Goal: Find specific page/section: Find specific page/section

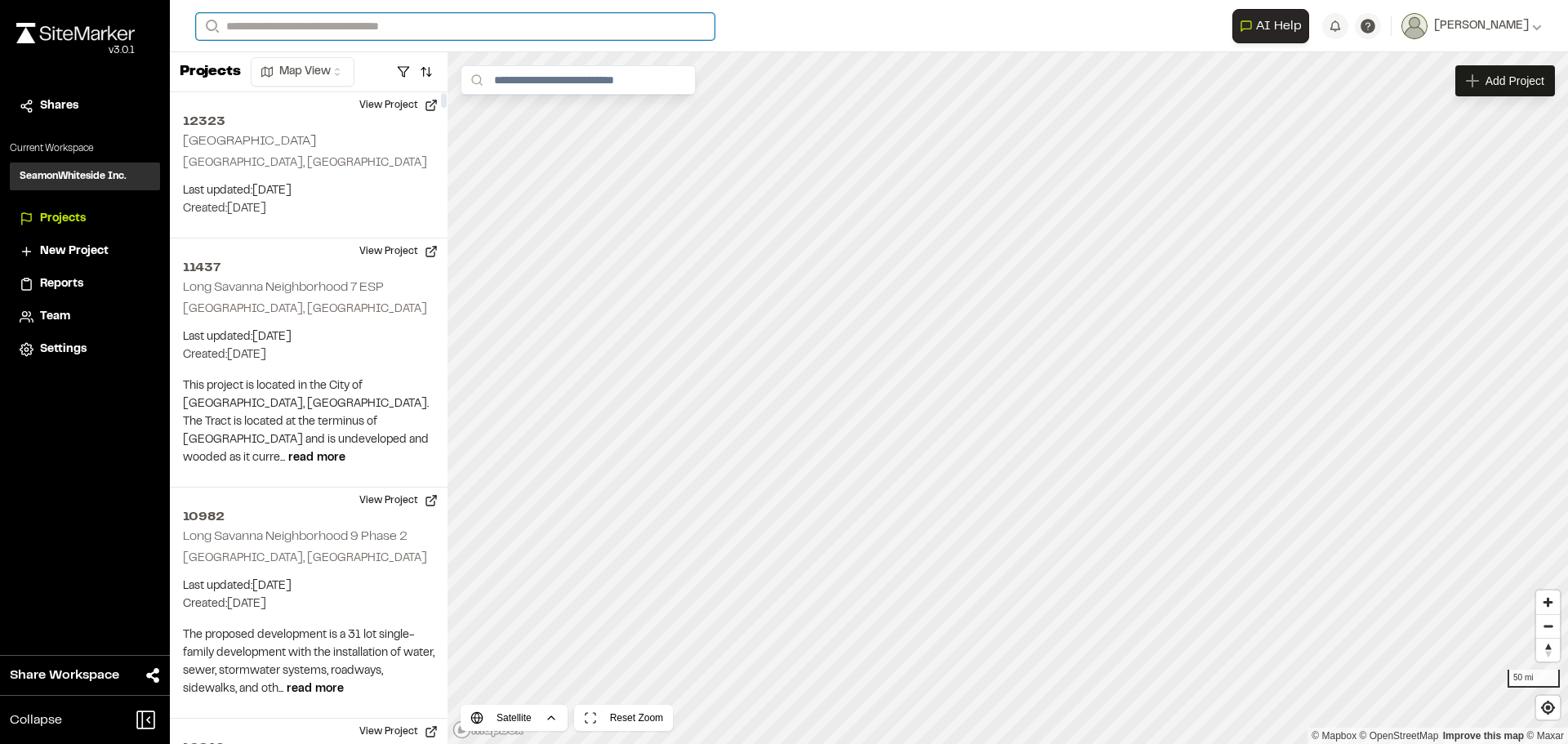
click at [290, 31] on input "Search" at bounding box center [455, 26] width 519 height 27
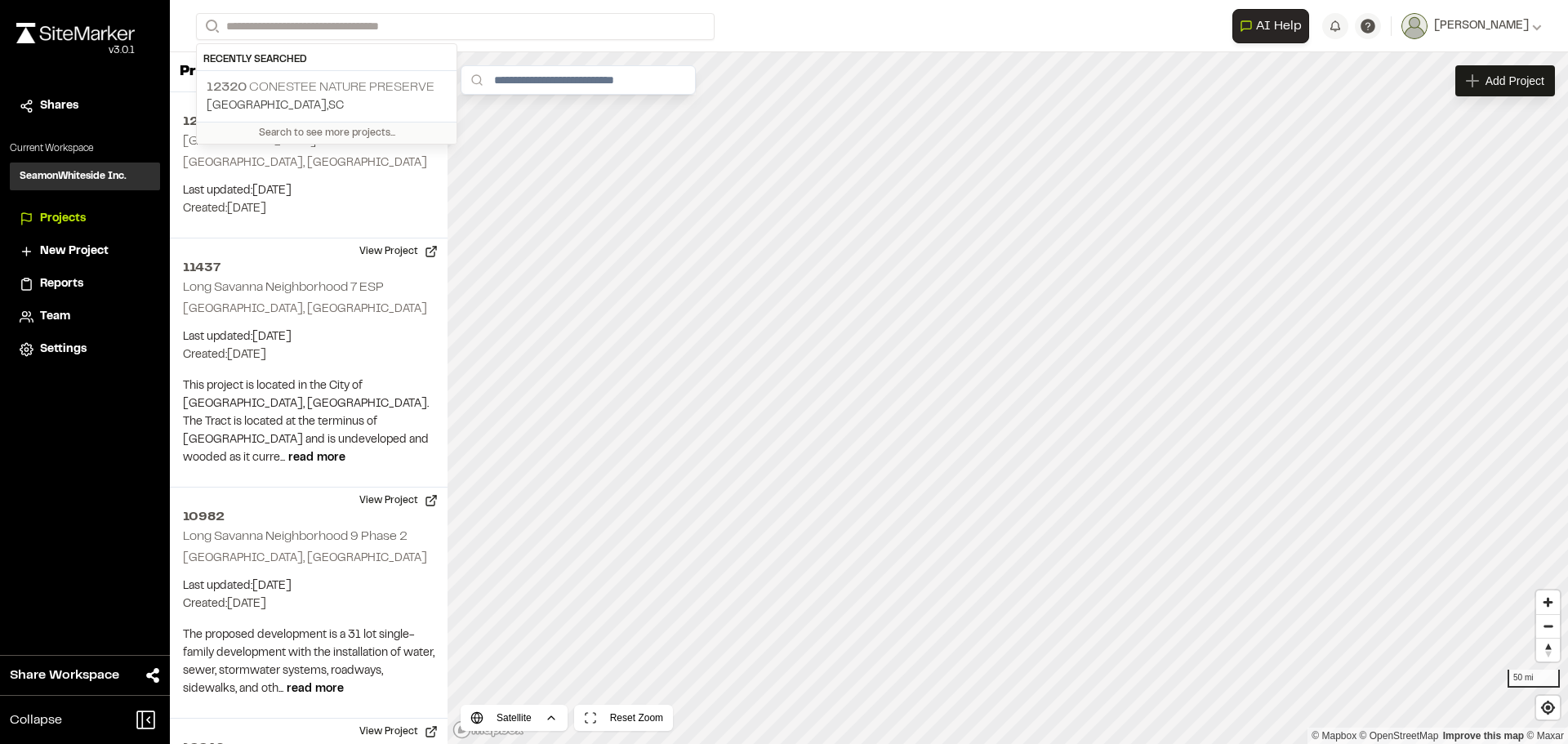
click at [367, 109] on p "[GEOGRAPHIC_DATA] , [GEOGRAPHIC_DATA]" at bounding box center [326, 106] width 240 height 18
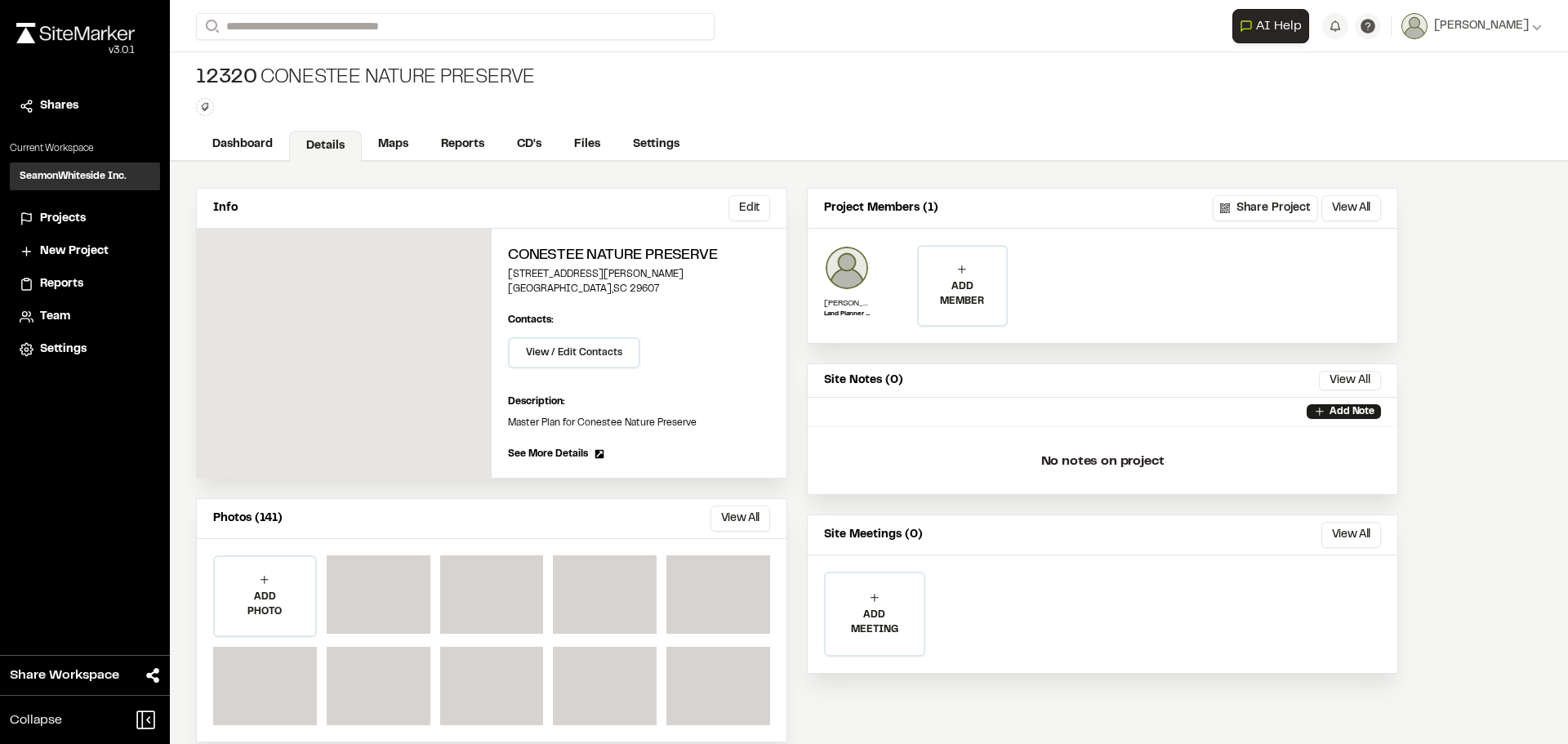
scroll to position [25, 0]
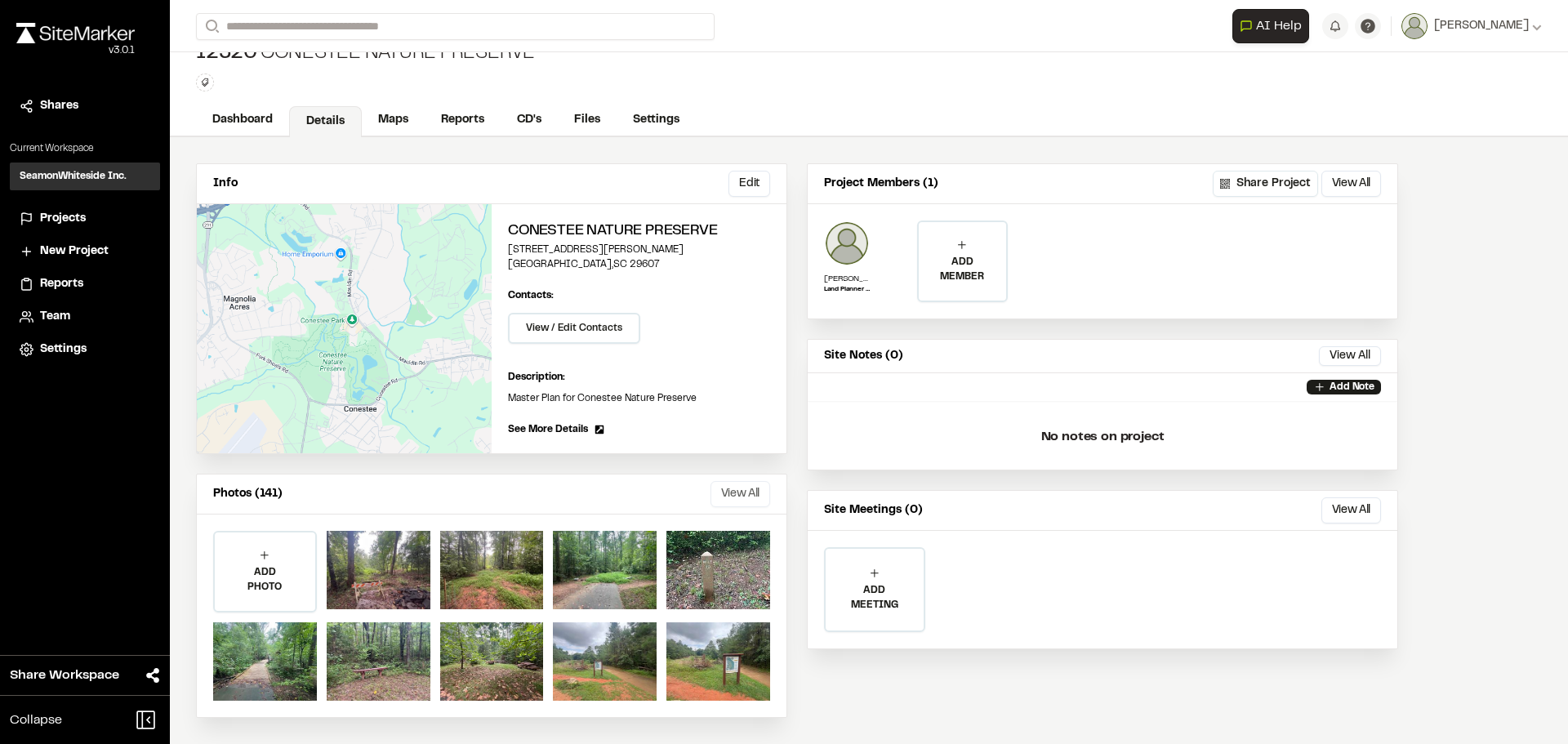
click at [742, 491] on button "View All" at bounding box center [740, 494] width 60 height 27
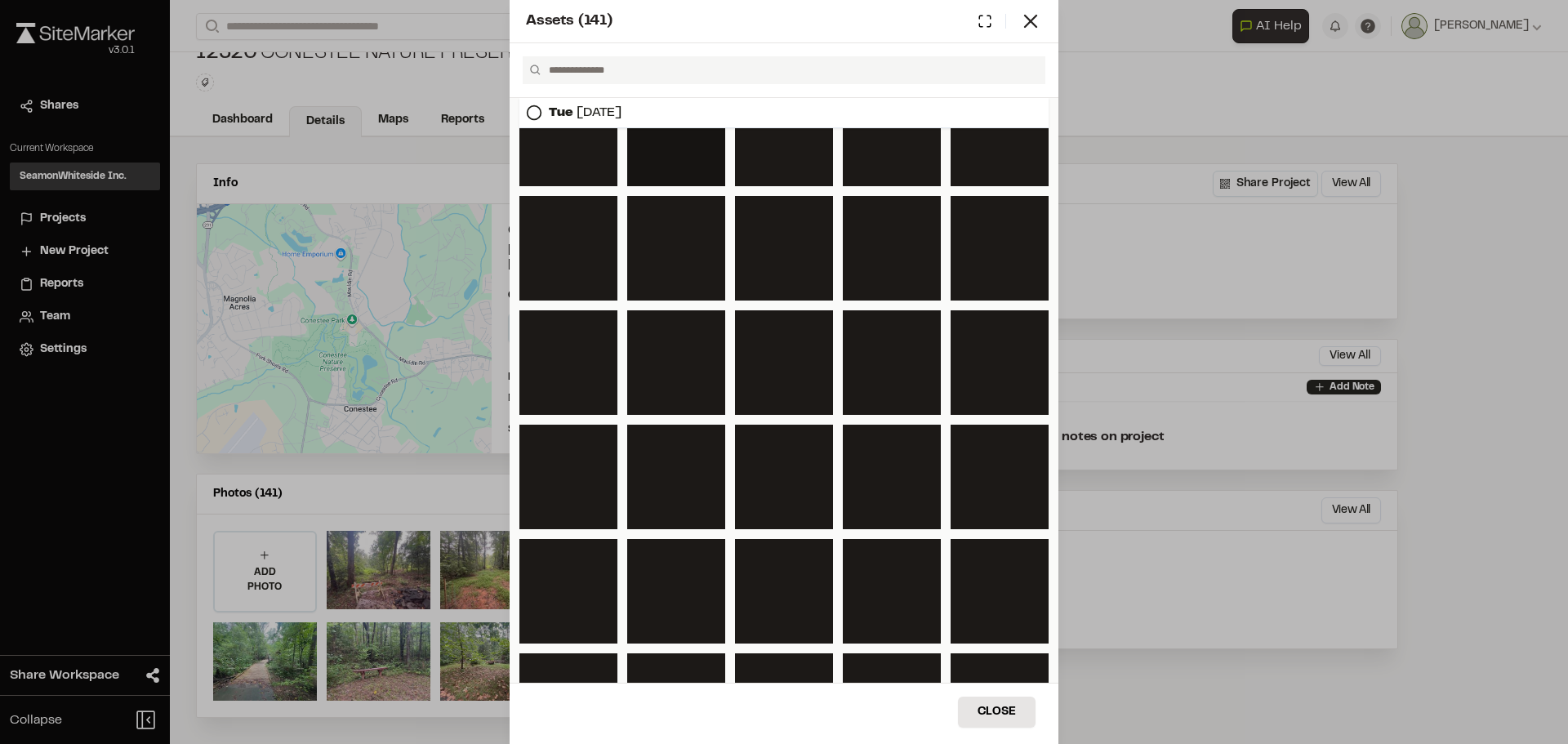
scroll to position [758, 0]
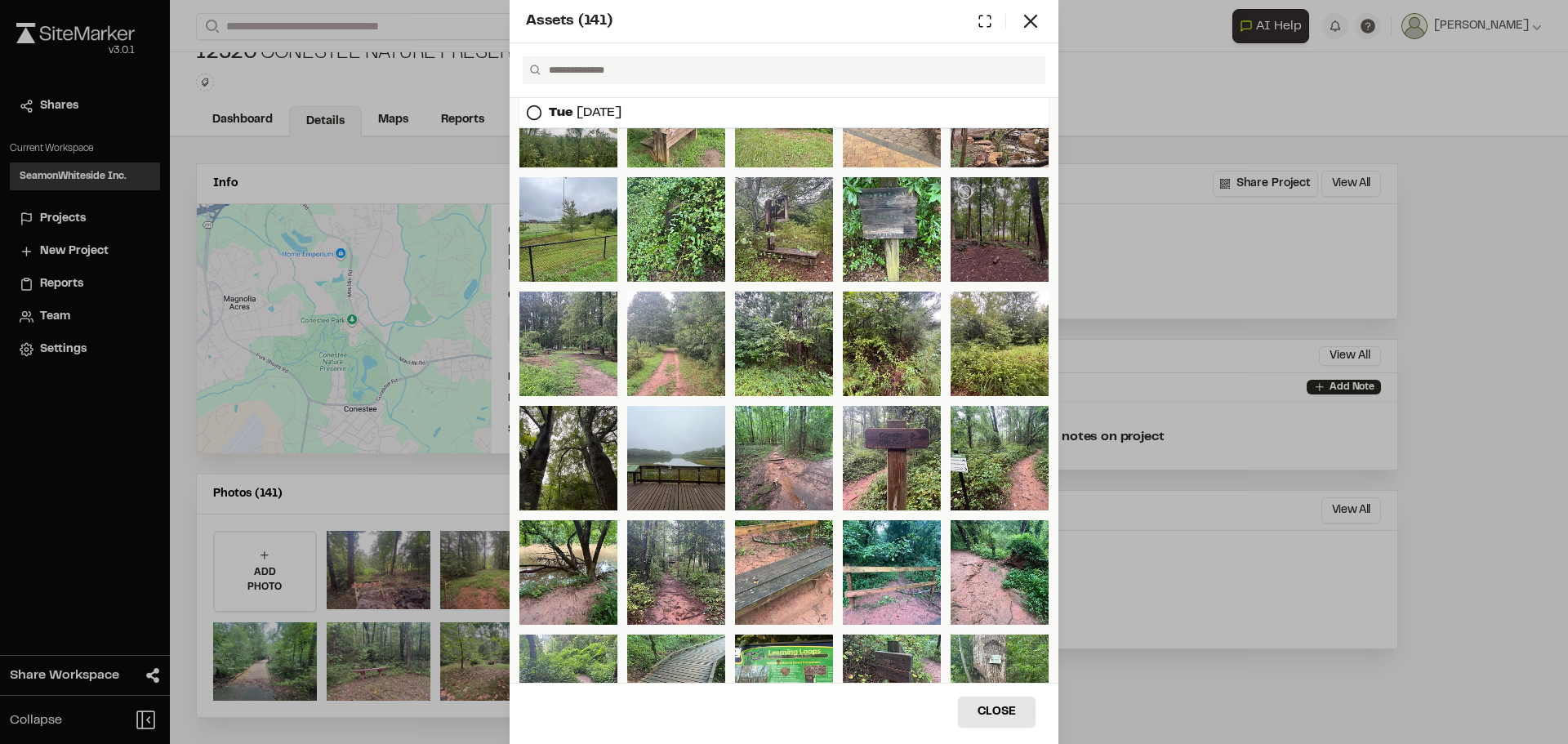
click at [1018, 251] on div at bounding box center [999, 229] width 98 height 104
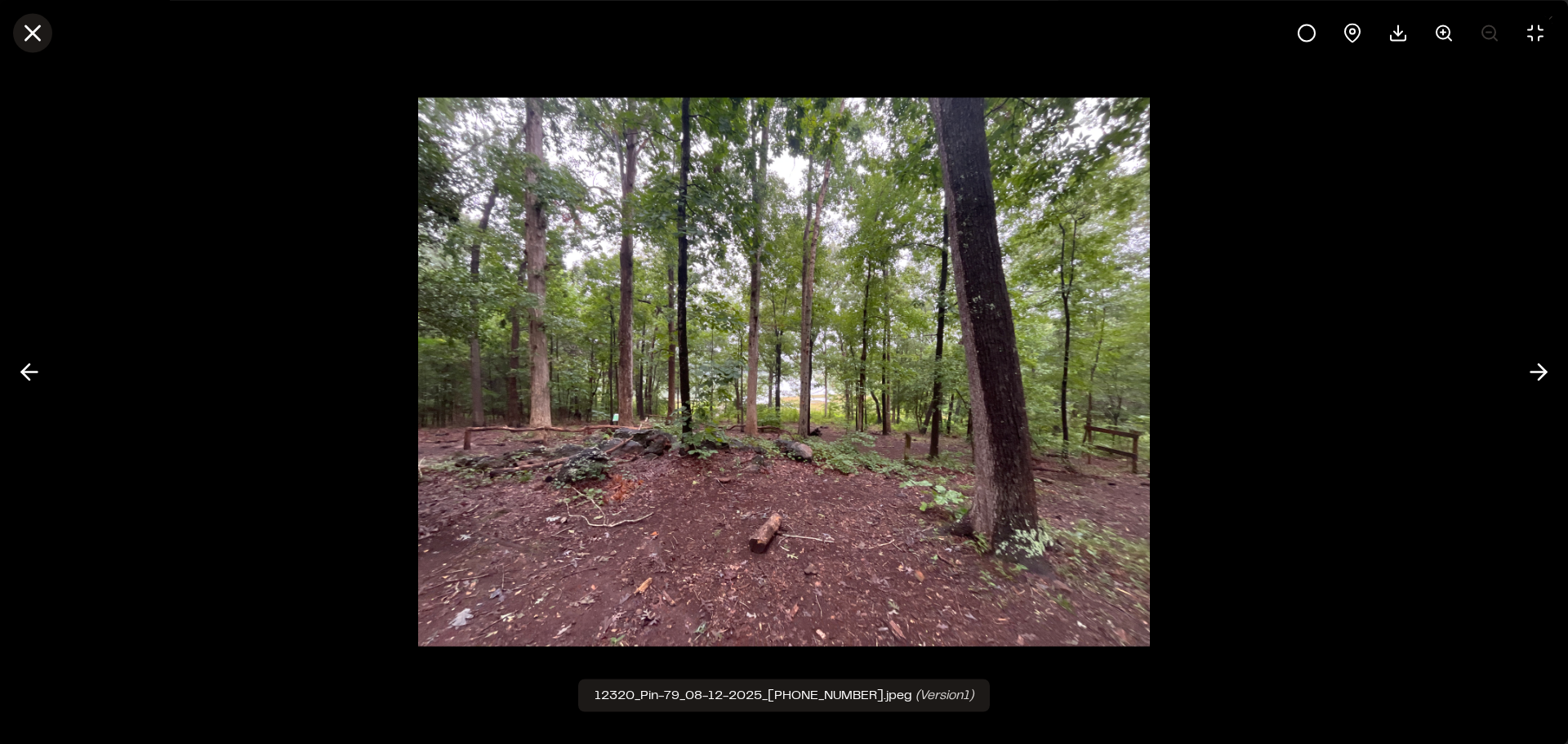
click at [33, 25] on icon at bounding box center [32, 32] width 28 height 28
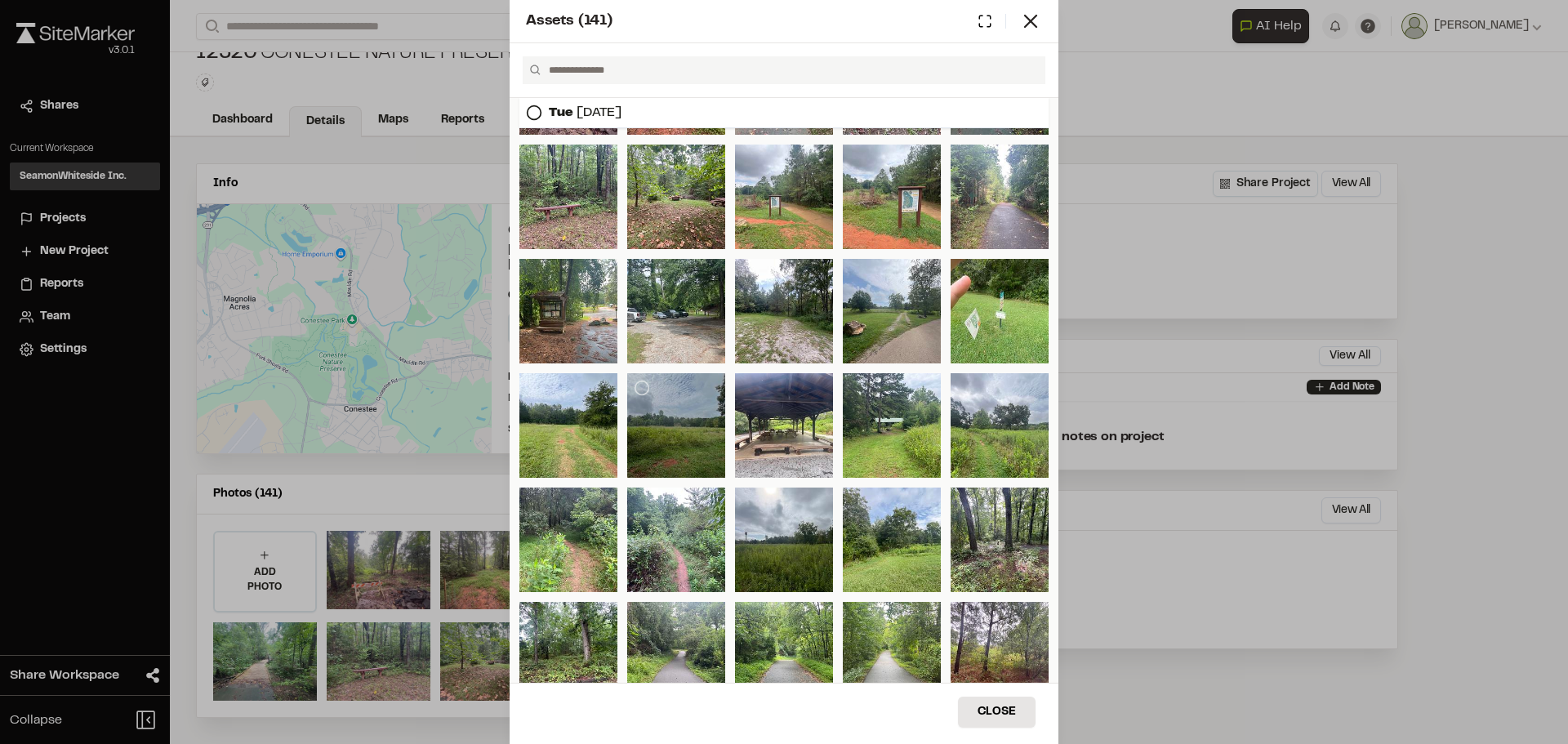
scroll to position [23, 0]
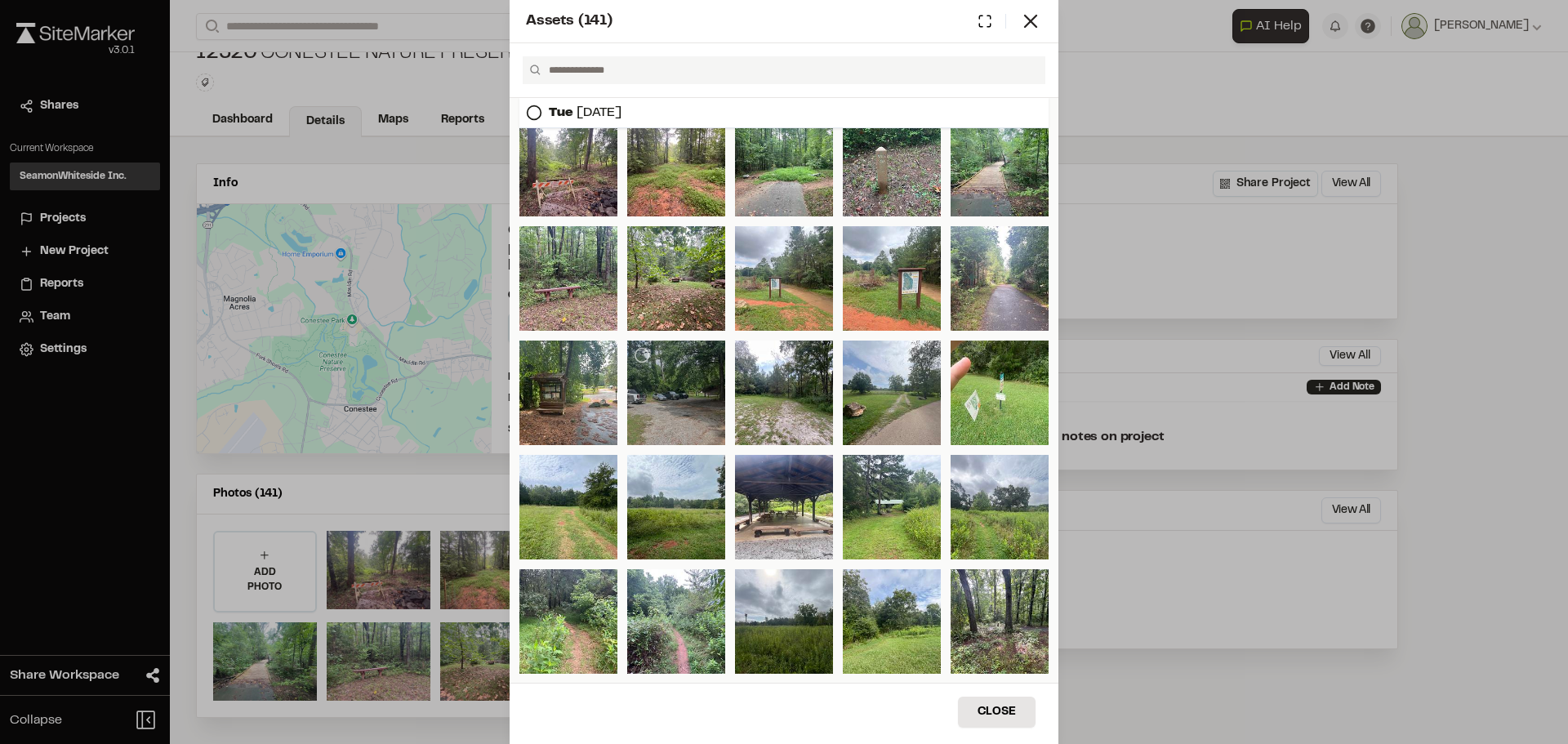
click at [679, 412] on div at bounding box center [676, 393] width 98 height 104
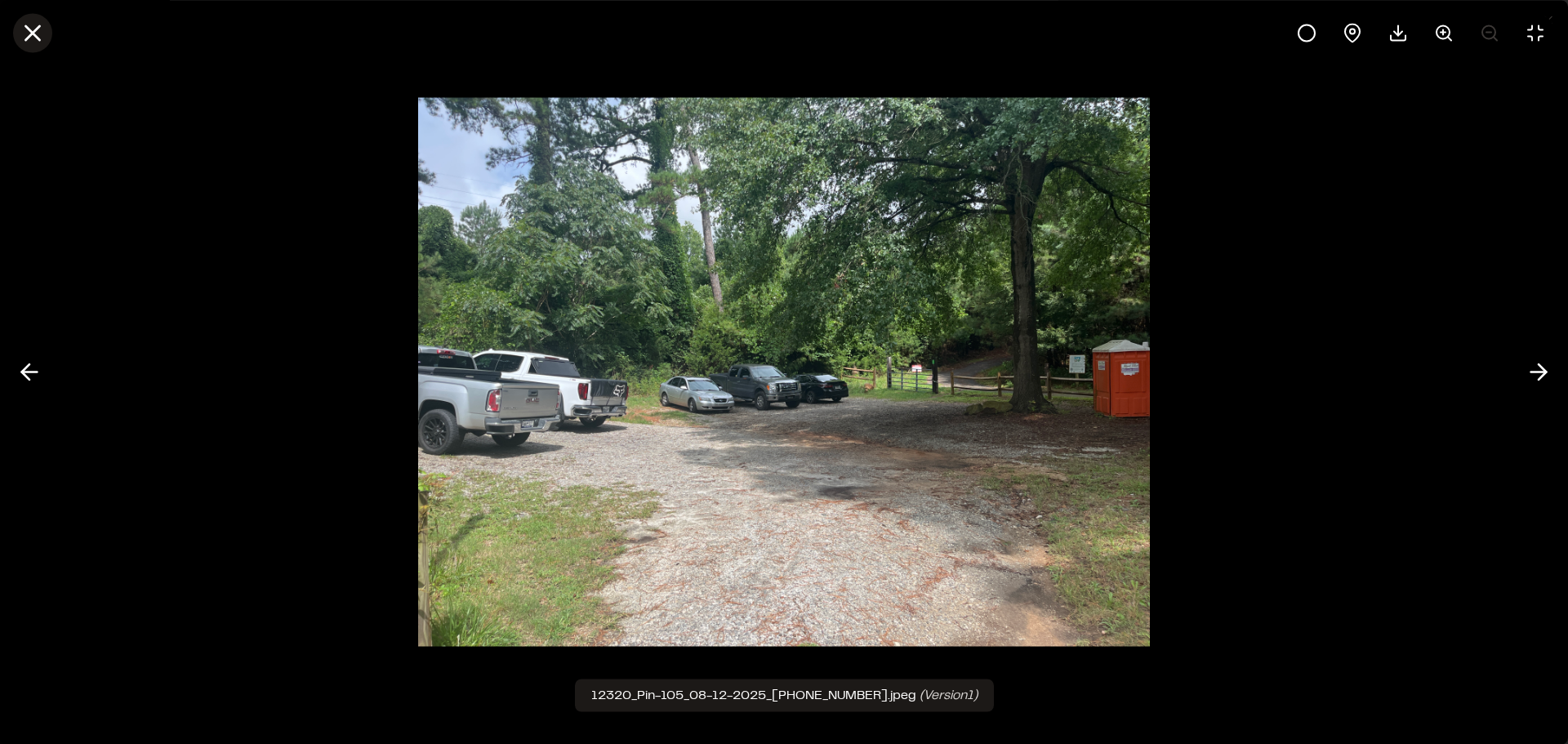
click at [30, 29] on line at bounding box center [33, 33] width 14 height 14
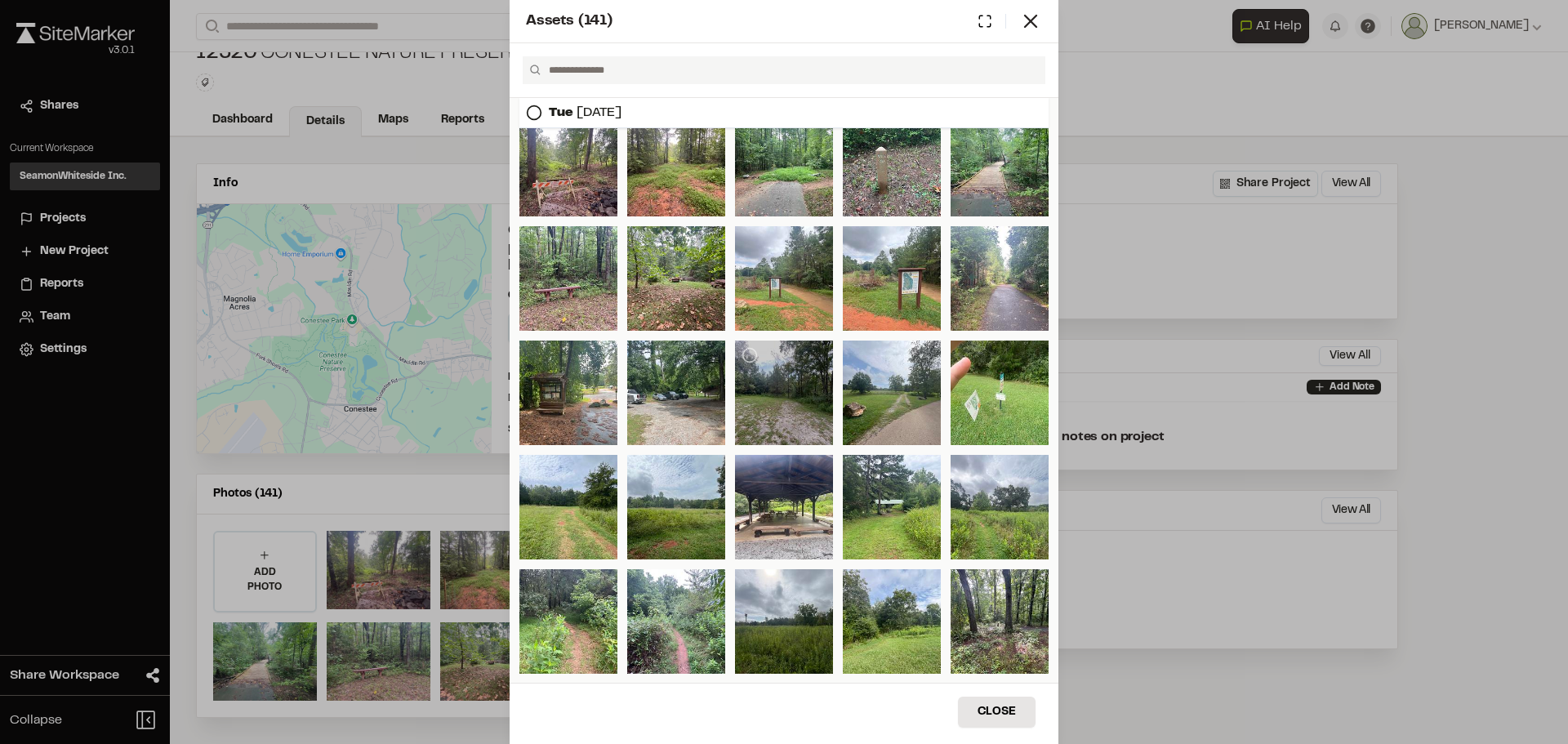
click at [759, 397] on div at bounding box center [784, 393] width 98 height 104
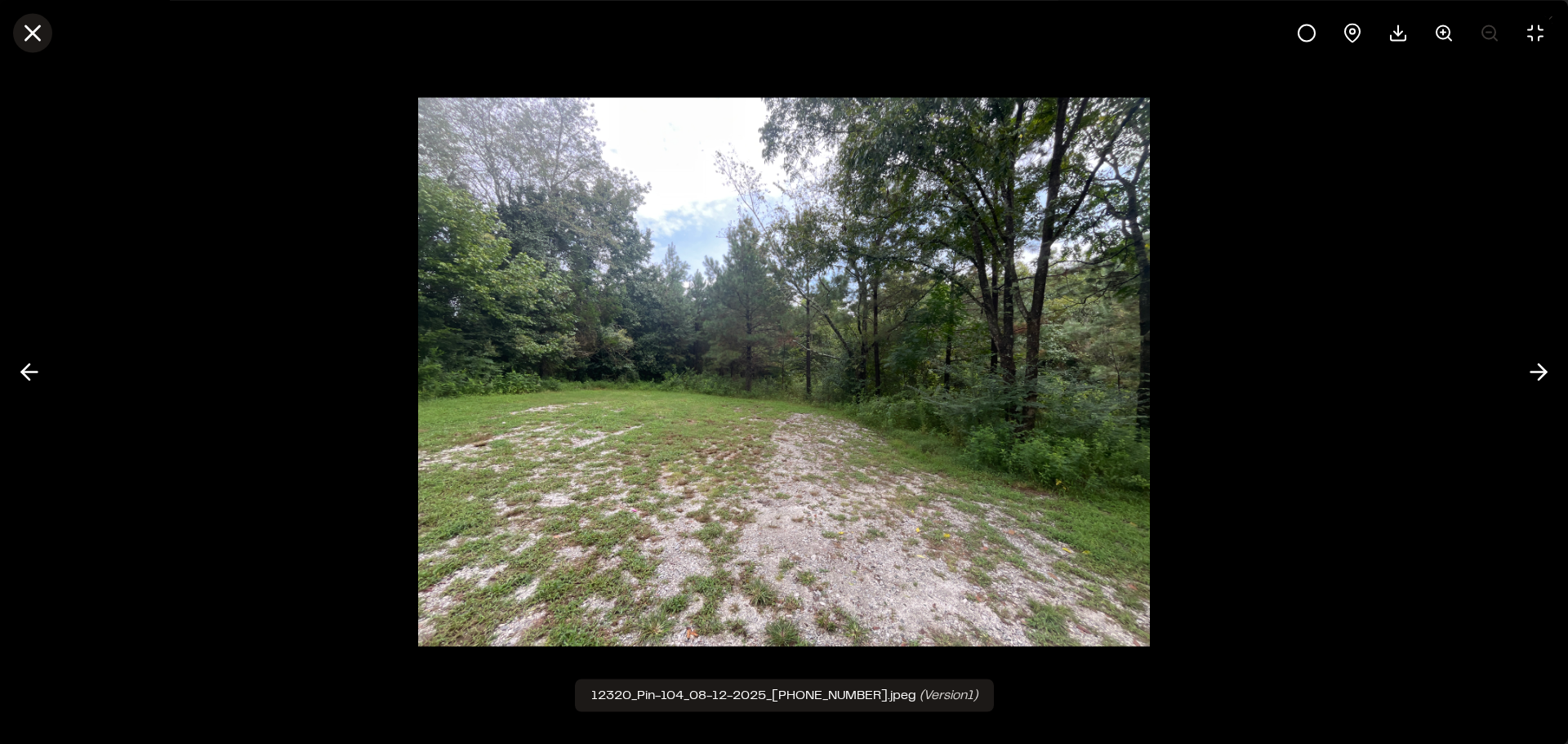
click at [40, 31] on icon at bounding box center [32, 32] width 28 height 28
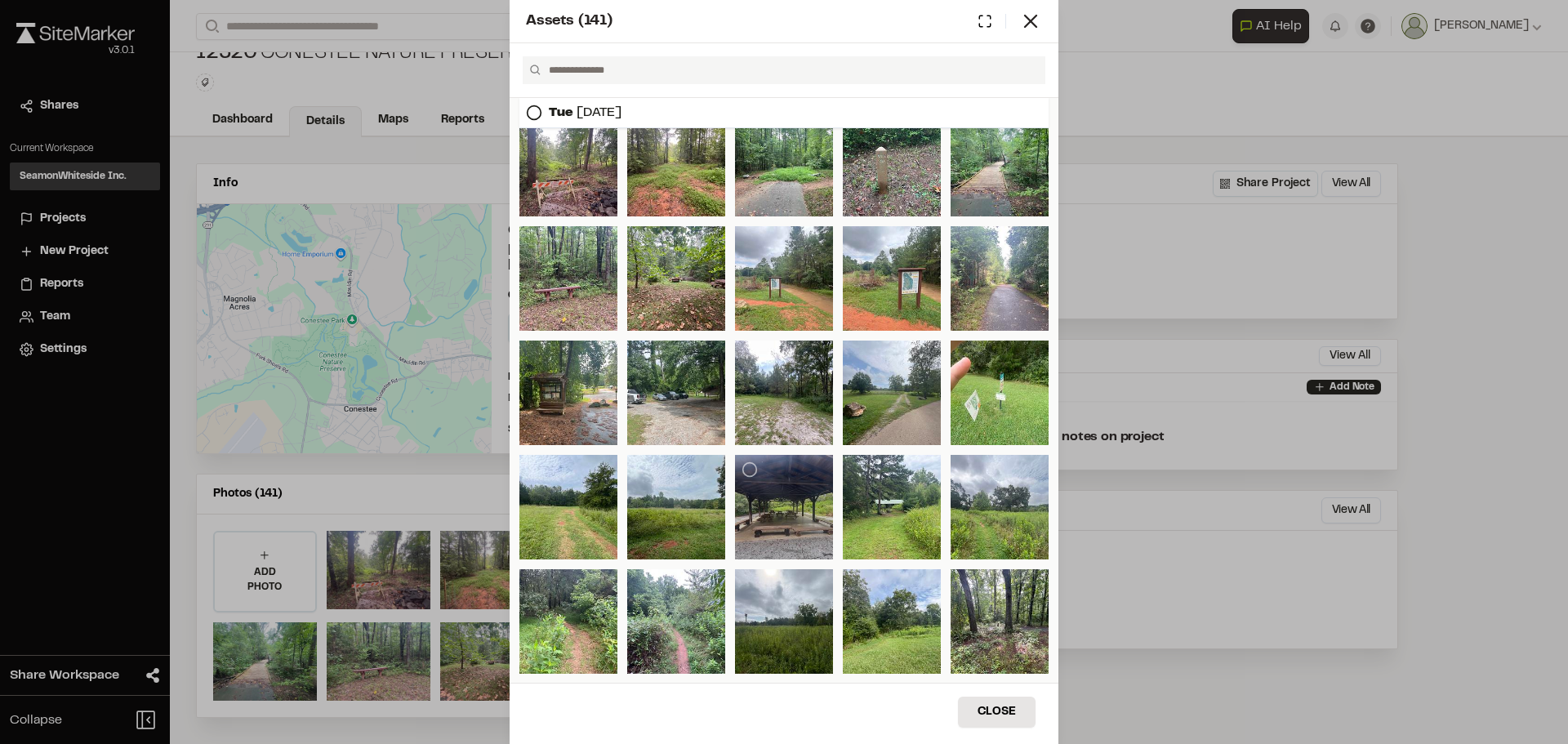
click at [788, 524] on div at bounding box center [784, 507] width 98 height 104
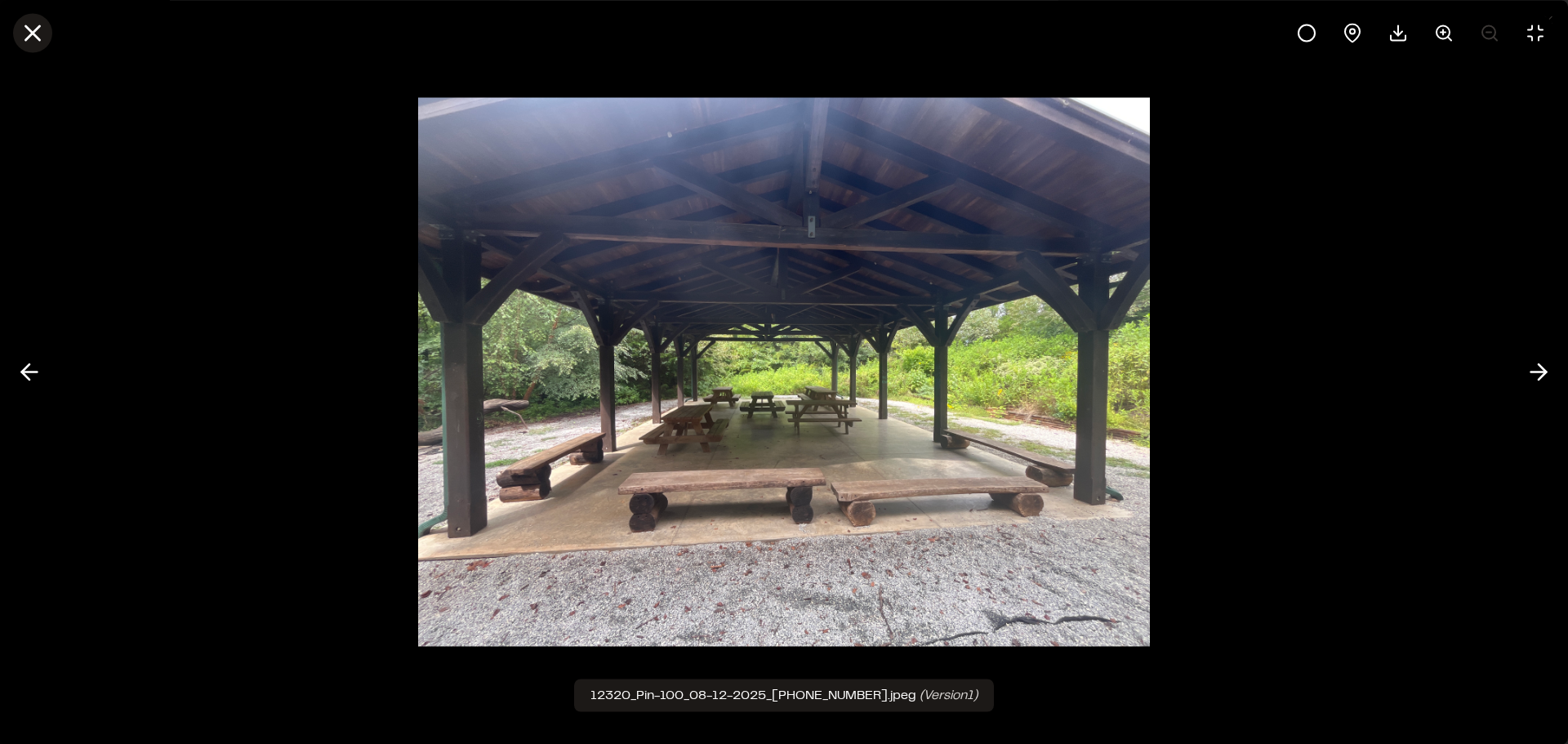
click at [36, 33] on icon at bounding box center [32, 32] width 28 height 28
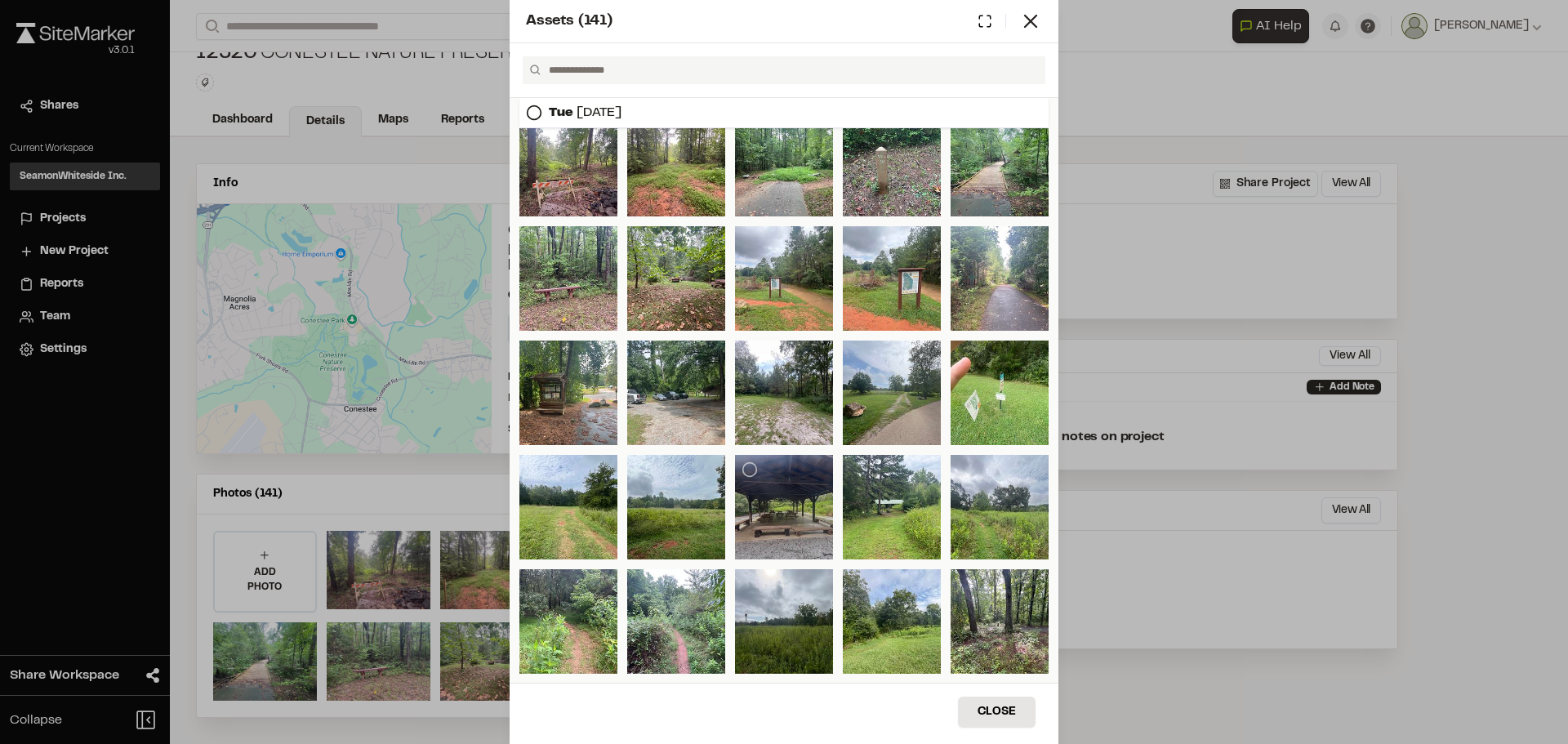
click at [805, 537] on div at bounding box center [784, 507] width 98 height 104
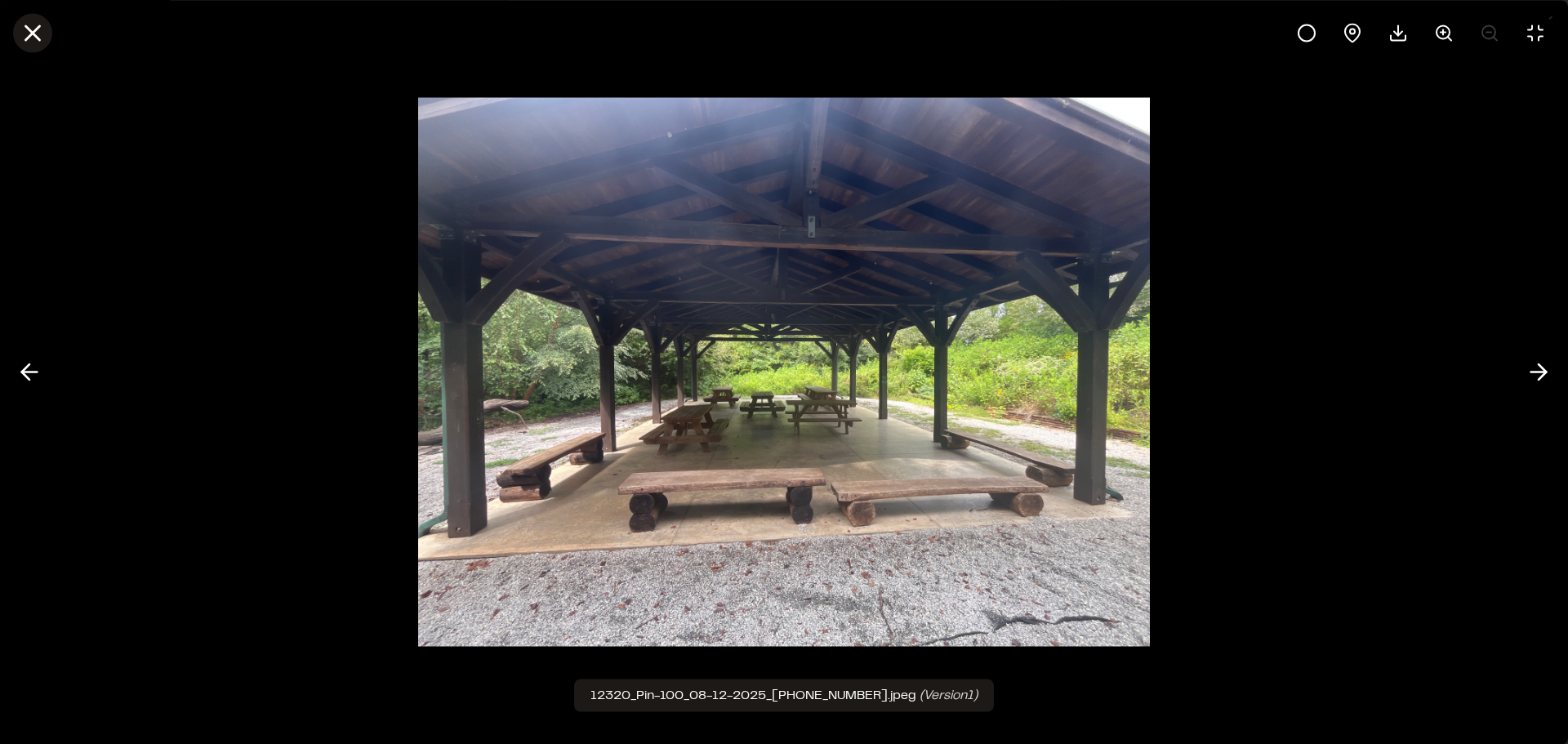
click at [30, 29] on line at bounding box center [33, 33] width 14 height 14
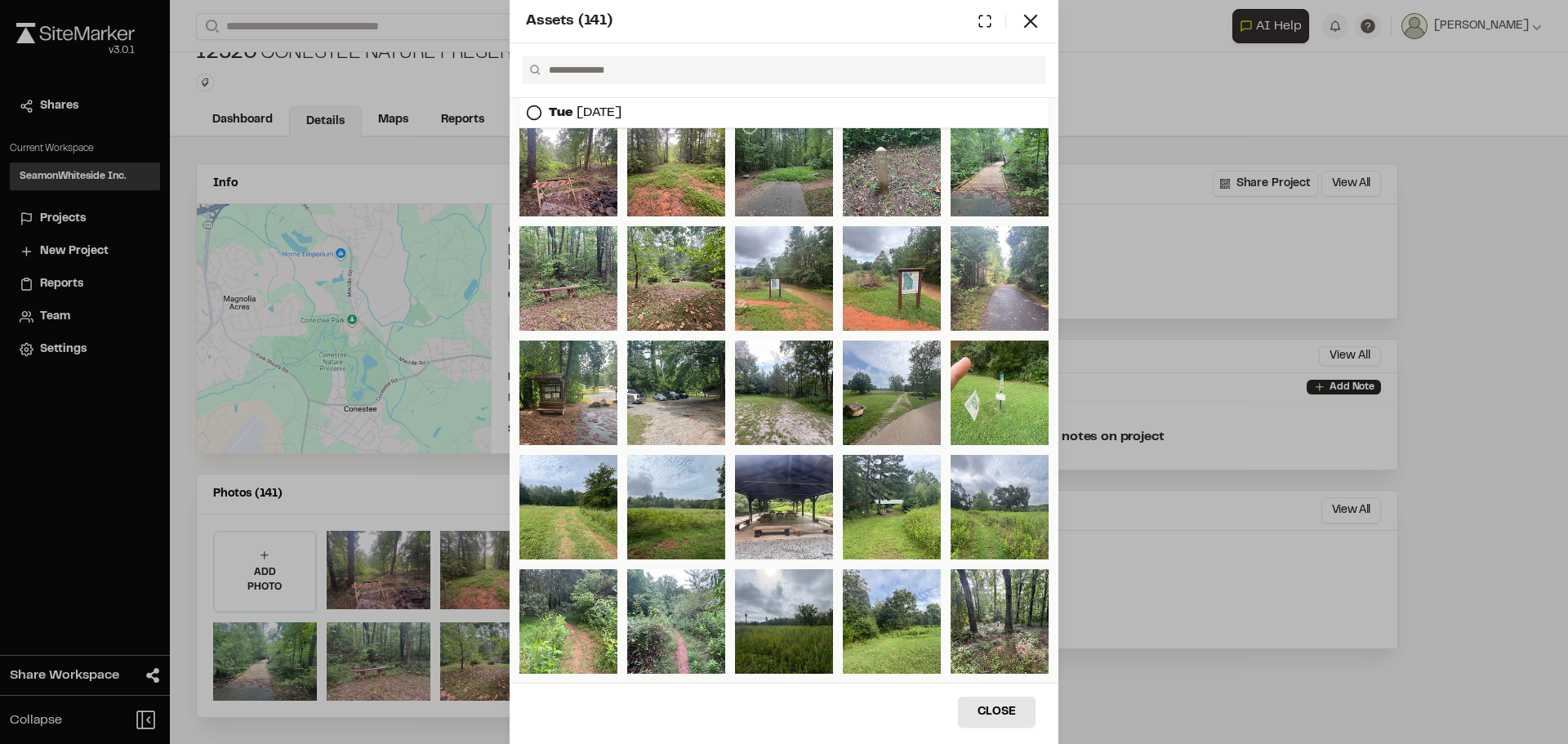
click at [745, 173] on div at bounding box center [784, 164] width 98 height 104
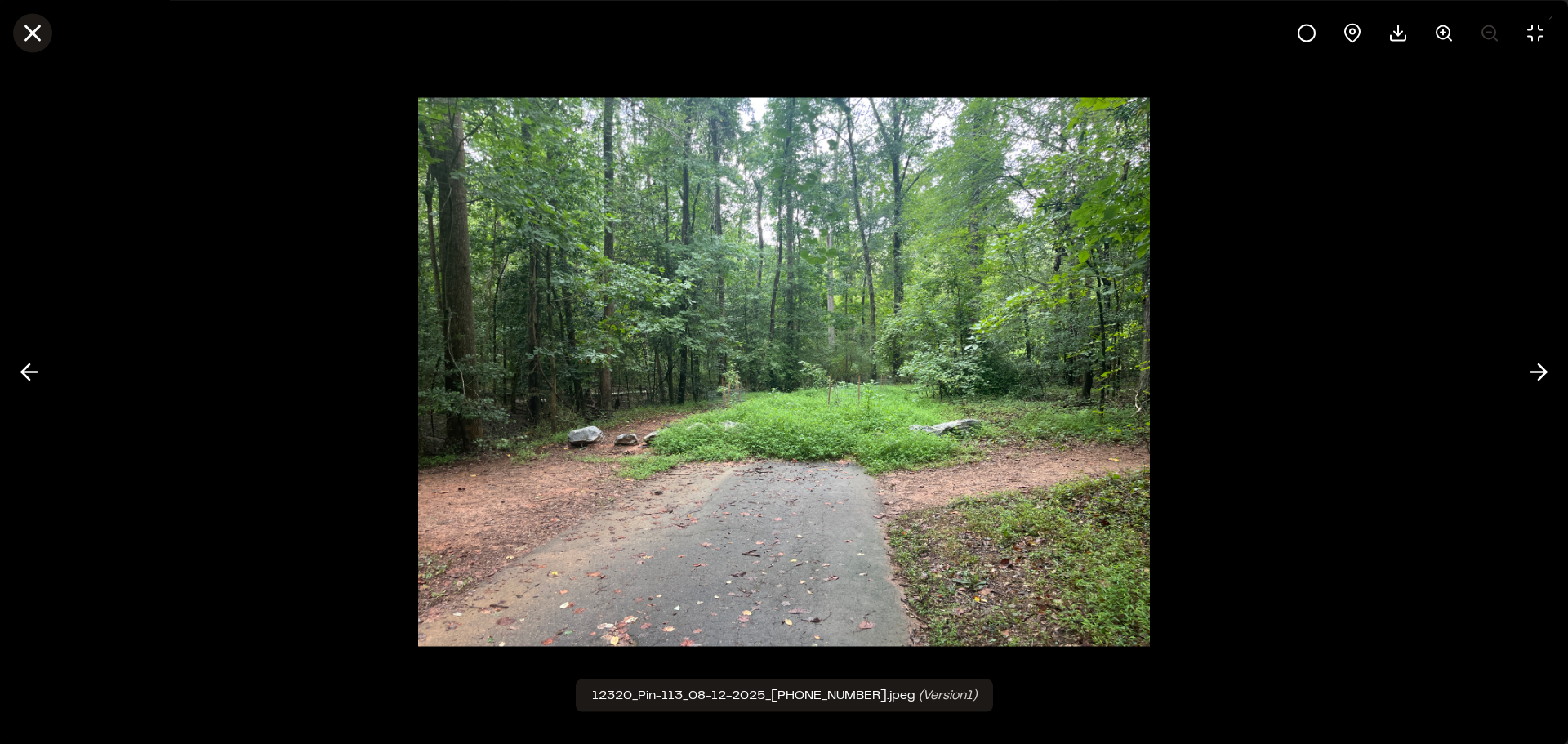
click at [31, 31] on line at bounding box center [33, 33] width 14 height 14
